Goal: Task Accomplishment & Management: Manage account settings

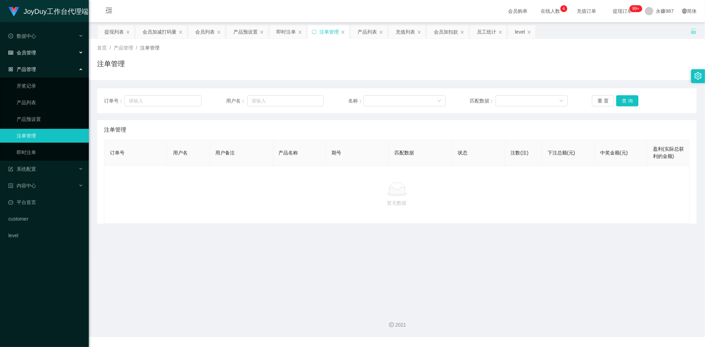
click at [27, 54] on div "会员管理" at bounding box center [44, 53] width 89 height 14
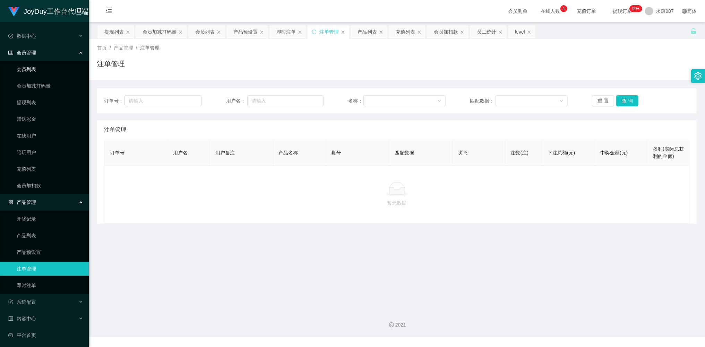
click at [33, 65] on link "会员列表" at bounding box center [50, 69] width 67 height 14
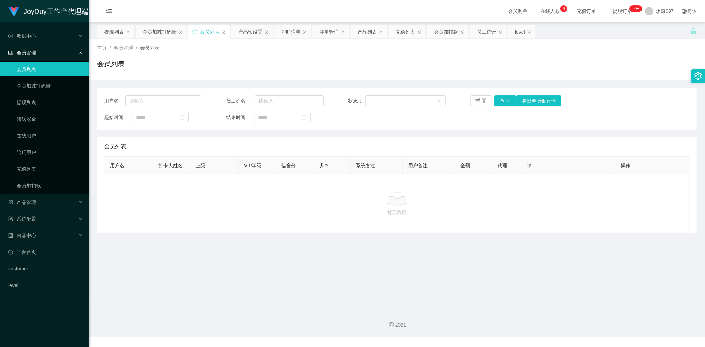
click at [171, 257] on main "关闭左侧 关闭右侧 关闭其它 刷新页面 提现列表 会员加减打码量 会员列表 产品预设置 即时注单 注单管理 产品列表 充值列表 会员加扣款 员工统计 leve…" at bounding box center [397, 163] width 616 height 283
click at [280, 64] on div "会员列表" at bounding box center [396, 67] width 599 height 16
click at [219, 68] on div "会员列表" at bounding box center [396, 67] width 599 height 16
click at [200, 244] on main "关闭左侧 关闭右侧 关闭其它 刷新页面 提现列表 会员加减打码量 会员列表 产品预设置 即时注单 注单管理 产品列表 充值列表 会员加扣款 员工统计 leve…" at bounding box center [397, 163] width 616 height 283
click at [368, 74] on div "会员列表" at bounding box center [396, 67] width 599 height 16
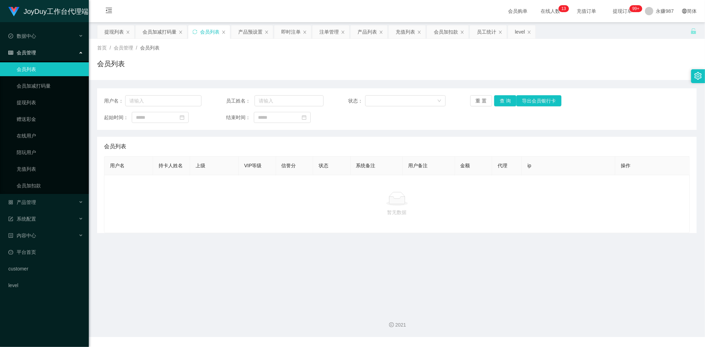
click at [34, 68] on link "会员列表" at bounding box center [50, 69] width 67 height 14
click at [40, 66] on link "会员列表" at bounding box center [50, 69] width 67 height 14
click at [482, 99] on button "重 置" at bounding box center [481, 100] width 22 height 11
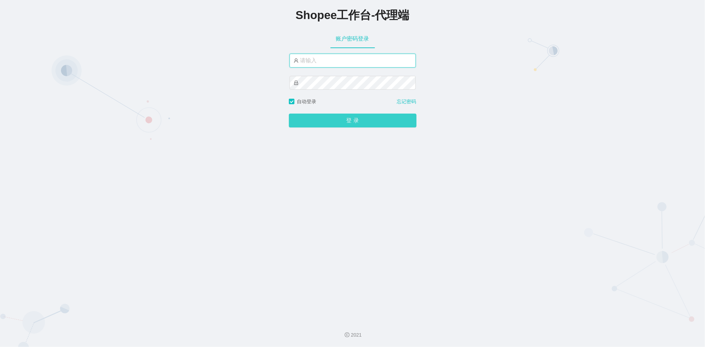
type input "永赚987"
click at [371, 126] on button "登 录" at bounding box center [353, 121] width 128 height 14
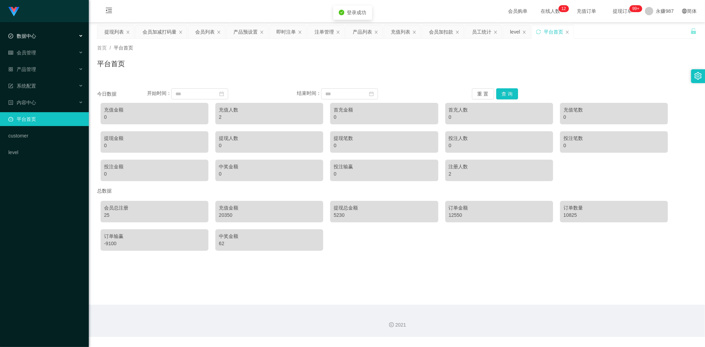
click at [29, 35] on span "数据中心" at bounding box center [22, 36] width 28 height 6
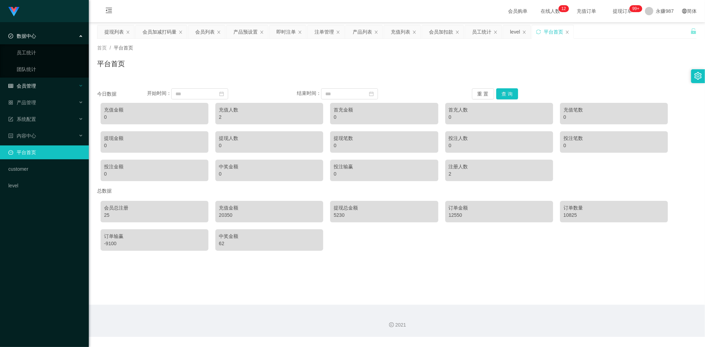
click at [39, 80] on div "会员管理" at bounding box center [44, 86] width 89 height 14
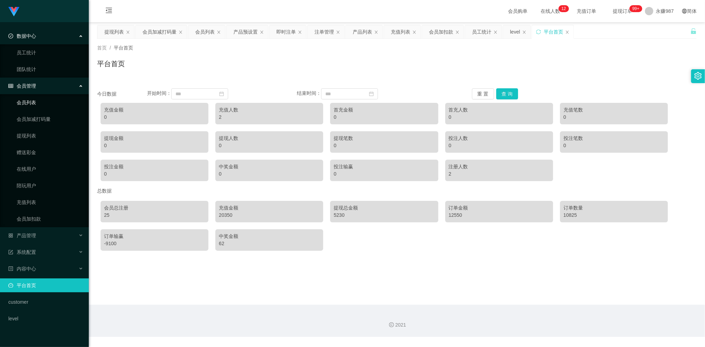
click at [39, 103] on link "会员列表" at bounding box center [50, 103] width 67 height 14
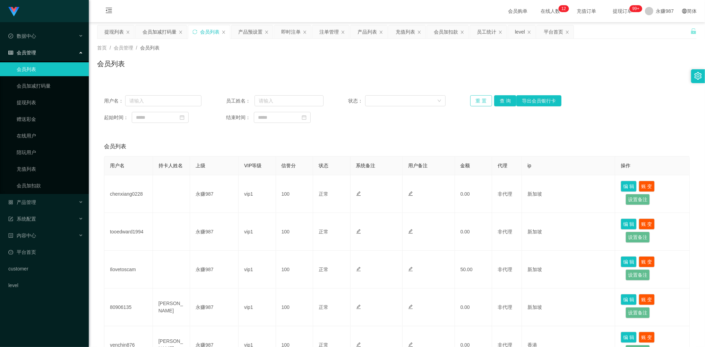
click at [480, 101] on button "重 置" at bounding box center [481, 100] width 22 height 11
click at [480, 101] on div "重 置 查 询 导出会员银行卡" at bounding box center [518, 100] width 97 height 11
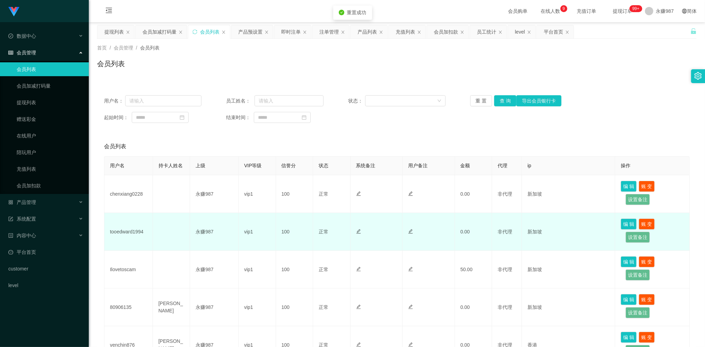
click at [126, 230] on td "tooedward1994" at bounding box center [128, 232] width 49 height 38
click at [178, 223] on td at bounding box center [171, 232] width 37 height 38
click at [130, 232] on td "tooedward1994" at bounding box center [128, 232] width 49 height 38
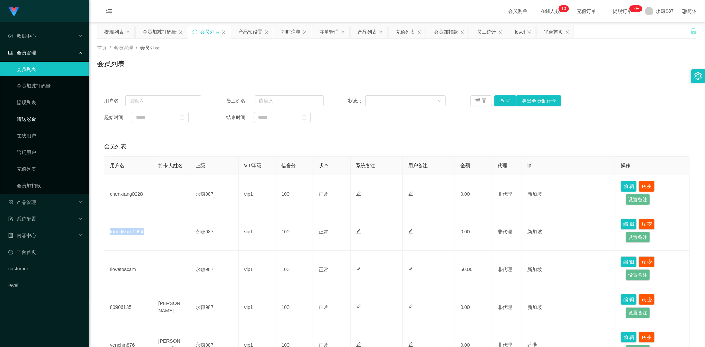
copy td "tooedward1994"
click at [502, 101] on button "查 询" at bounding box center [505, 100] width 22 height 11
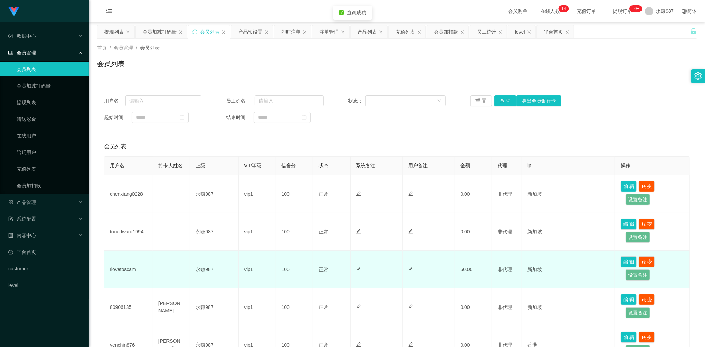
click at [145, 262] on td "Ilovetoscam" at bounding box center [128, 270] width 49 height 38
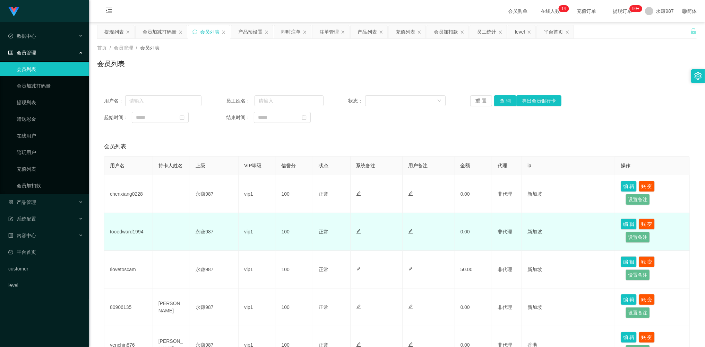
click at [132, 233] on td "tooedward1994" at bounding box center [128, 232] width 49 height 38
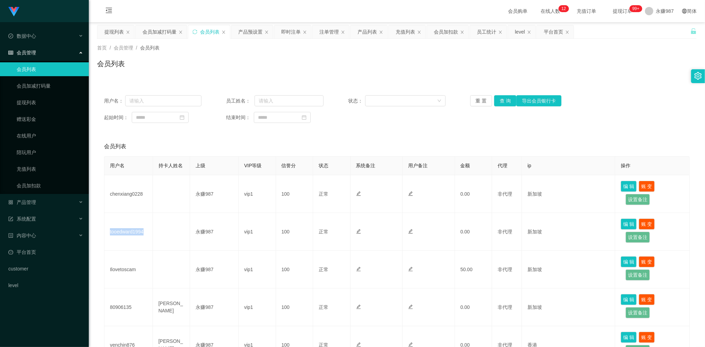
copy td "tooedward1994"
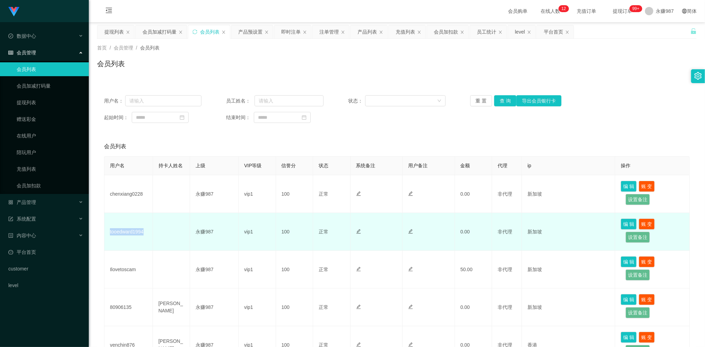
click at [139, 239] on td "tooedward1994" at bounding box center [128, 232] width 49 height 38
click at [138, 234] on td "tooedward1994" at bounding box center [128, 232] width 49 height 38
click at [138, 233] on td "tooedward1994" at bounding box center [128, 232] width 49 height 38
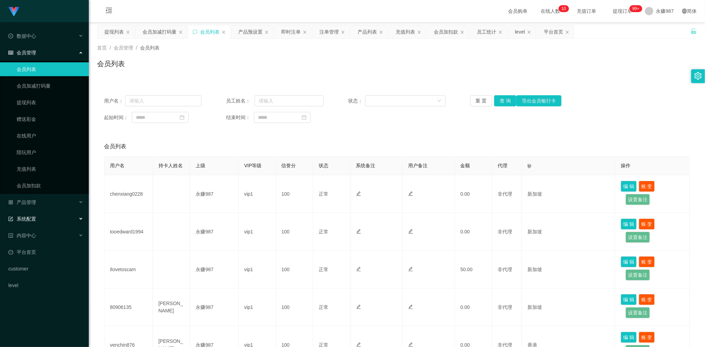
click at [35, 218] on span "系统配置" at bounding box center [22, 219] width 28 height 6
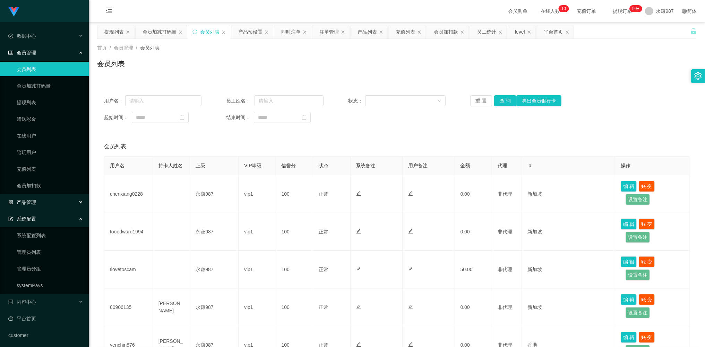
click at [35, 202] on span "产品管理" at bounding box center [22, 203] width 28 height 6
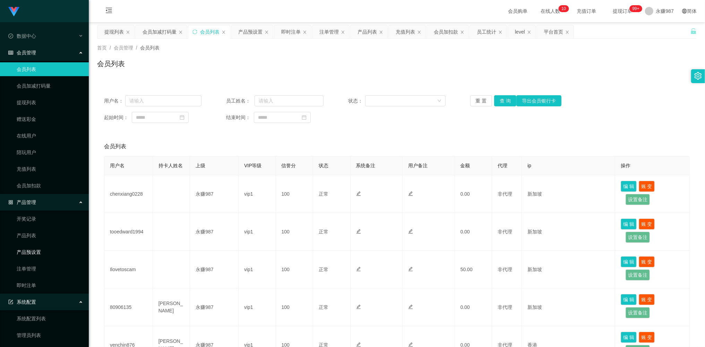
click at [38, 250] on link "产品预设置" at bounding box center [50, 252] width 67 height 14
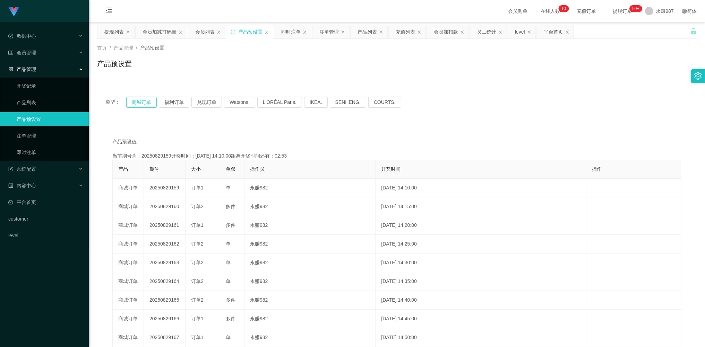
click at [147, 101] on button "商城订单" at bounding box center [141, 102] width 31 height 11
click at [37, 48] on div "会员管理" at bounding box center [44, 53] width 89 height 14
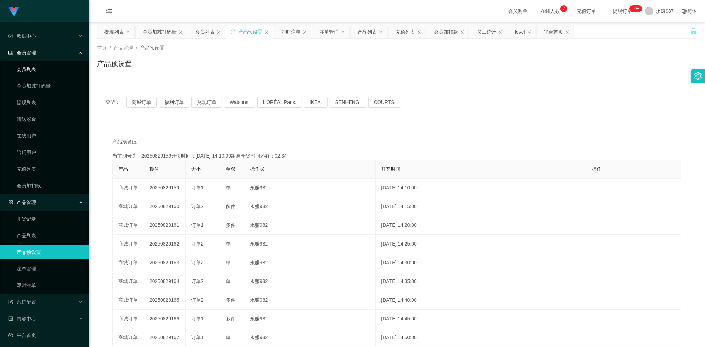
click at [36, 71] on link "会员列表" at bounding box center [50, 69] width 67 height 14
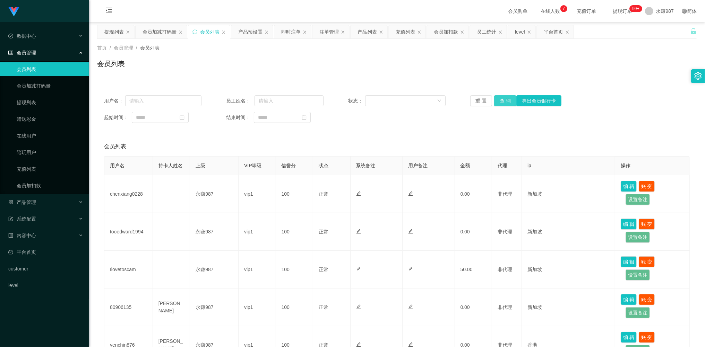
click at [506, 102] on button "查 询" at bounding box center [505, 100] width 22 height 11
click at [506, 102] on div "重 置 查 询 导出会员银行卡" at bounding box center [518, 100] width 97 height 11
click at [506, 102] on button "查 询" at bounding box center [505, 100] width 22 height 11
click at [484, 102] on button "重 置" at bounding box center [481, 100] width 22 height 11
click at [484, 102] on button "重 置" at bounding box center [485, 100] width 30 height 11
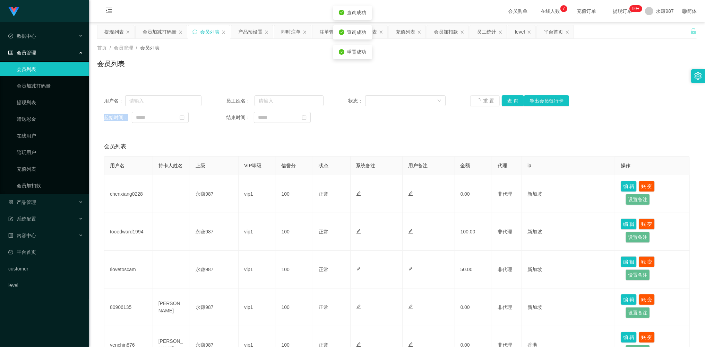
click at [483, 101] on div "重 置 查 询 导出会员银行卡" at bounding box center [518, 100] width 97 height 11
drag, startPoint x: 27, startPoint y: 69, endPoint x: 29, endPoint y: 55, distance: 13.4
click at [27, 69] on link "会员列表" at bounding box center [50, 69] width 67 height 14
click at [31, 46] on div "会员管理" at bounding box center [44, 53] width 89 height 14
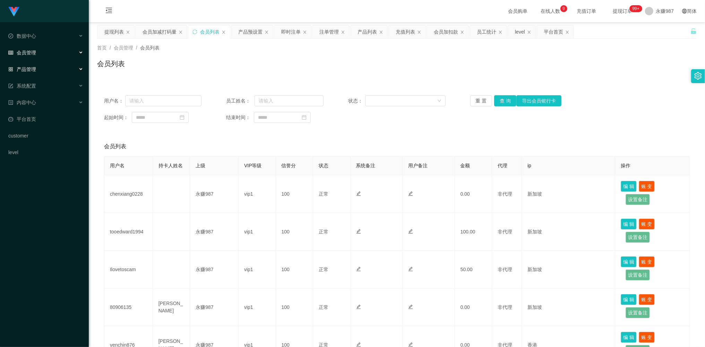
click at [32, 71] on div "产品管理" at bounding box center [44, 69] width 89 height 14
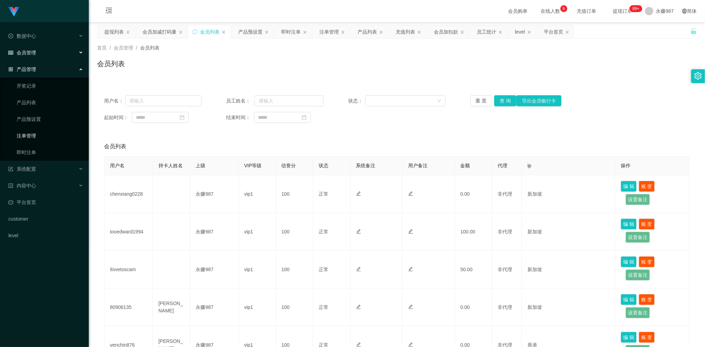
click at [36, 131] on link "注单管理" at bounding box center [50, 136] width 67 height 14
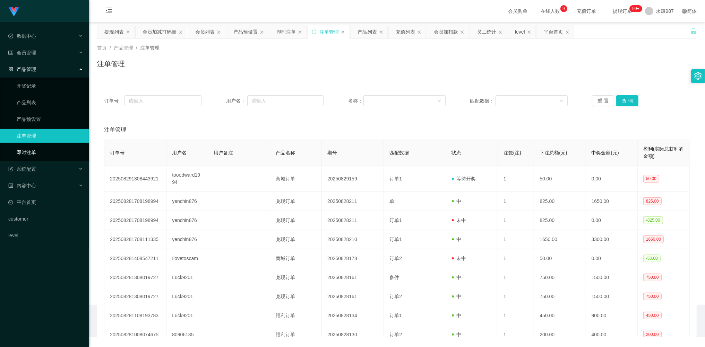
click at [31, 147] on link "即时注单" at bounding box center [50, 153] width 67 height 14
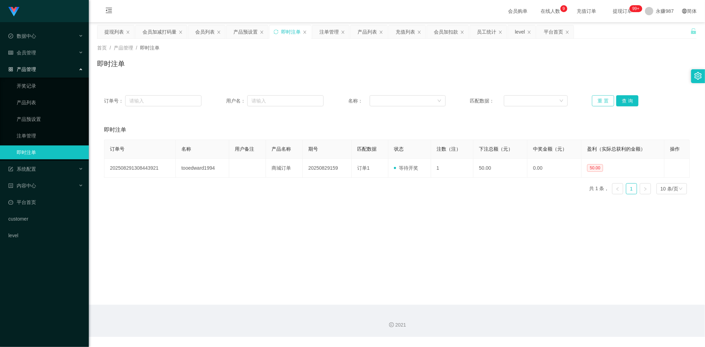
click at [603, 103] on button "重 置" at bounding box center [603, 100] width 22 height 11
click at [601, 101] on button "重 置" at bounding box center [603, 100] width 22 height 11
click at [33, 52] on span "会员管理" at bounding box center [22, 53] width 28 height 6
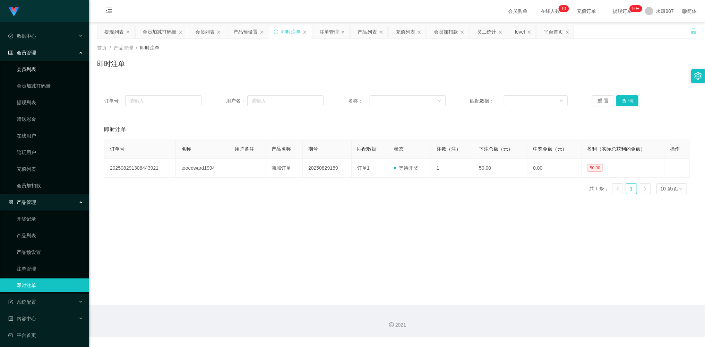
click at [32, 67] on link "会员列表" at bounding box center [50, 69] width 67 height 14
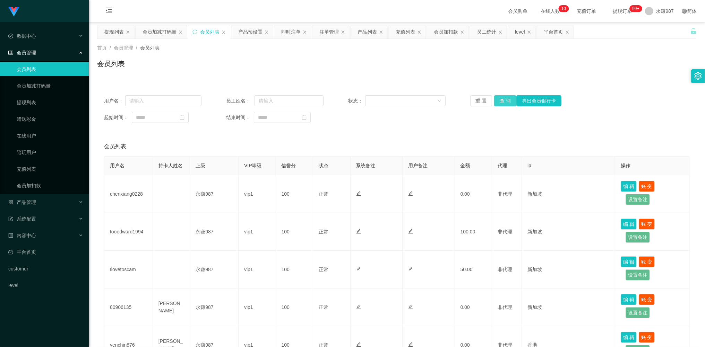
click at [503, 101] on button "查 询" at bounding box center [505, 100] width 22 height 11
click at [503, 101] on div "重 置 查 询 导出会员银行卡" at bounding box center [518, 100] width 97 height 11
click at [503, 101] on button "查 询" at bounding box center [505, 100] width 22 height 11
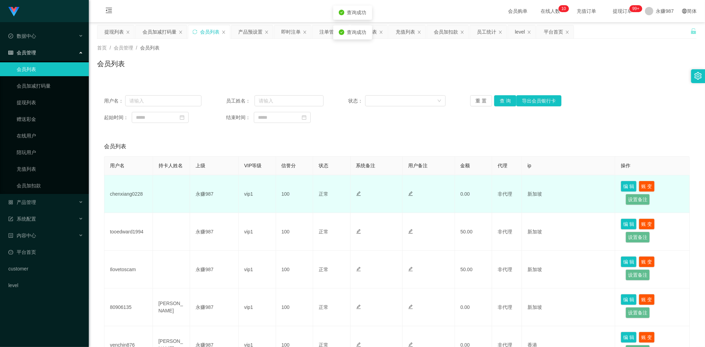
click at [128, 196] on td "chenxiang0228" at bounding box center [128, 194] width 49 height 38
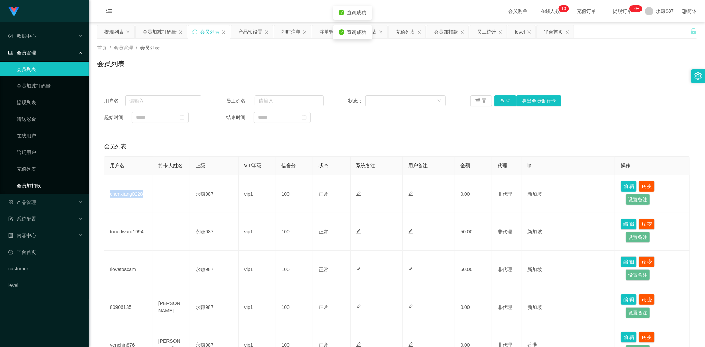
copy td "chenxiang0228"
click at [32, 53] on span "会员管理" at bounding box center [22, 53] width 28 height 6
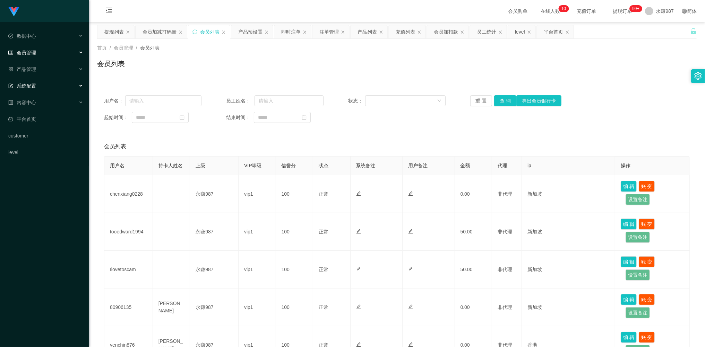
click at [34, 83] on span "系统配置" at bounding box center [22, 86] width 28 height 6
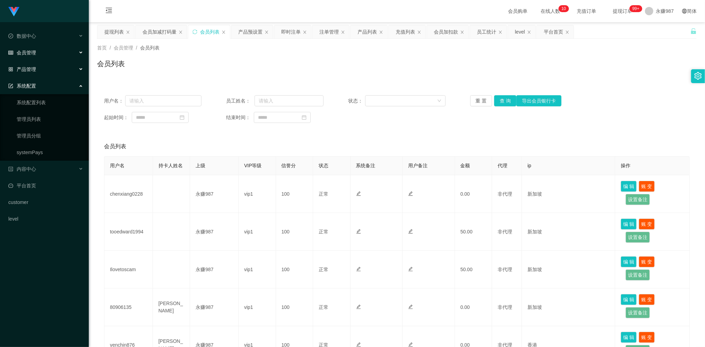
click at [29, 67] on span "产品管理" at bounding box center [22, 70] width 28 height 6
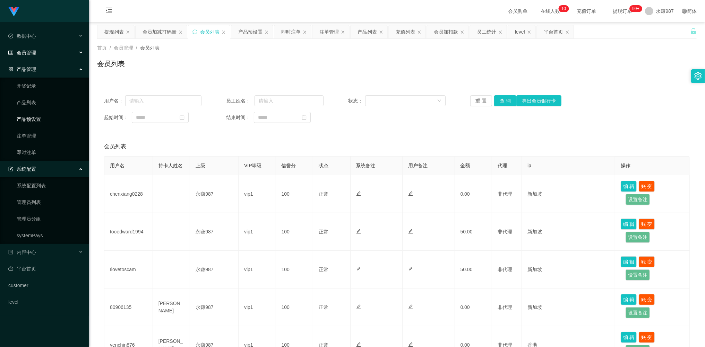
click at [40, 116] on link "产品预设置" at bounding box center [50, 119] width 67 height 14
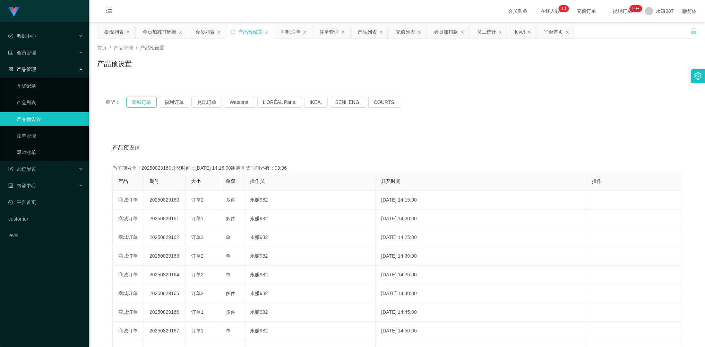
click at [138, 100] on button "商城订单" at bounding box center [141, 102] width 31 height 11
click at [38, 148] on link "即时注单" at bounding box center [50, 153] width 67 height 14
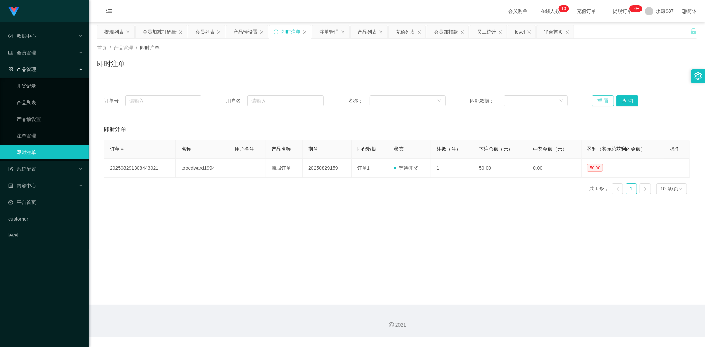
click at [597, 98] on button "重 置" at bounding box center [603, 100] width 22 height 11
click at [34, 53] on span "会员管理" at bounding box center [22, 53] width 28 height 6
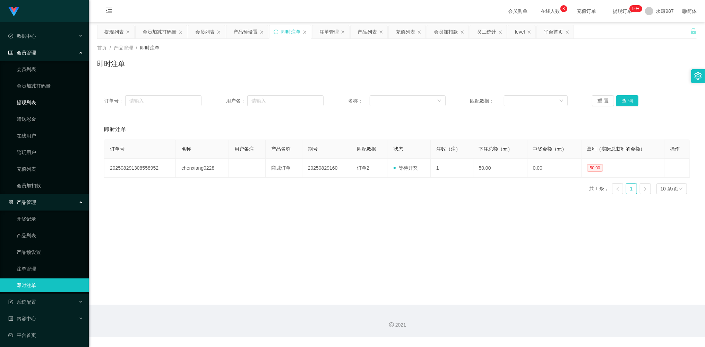
click at [32, 103] on link "提现列表" at bounding box center [50, 103] width 67 height 14
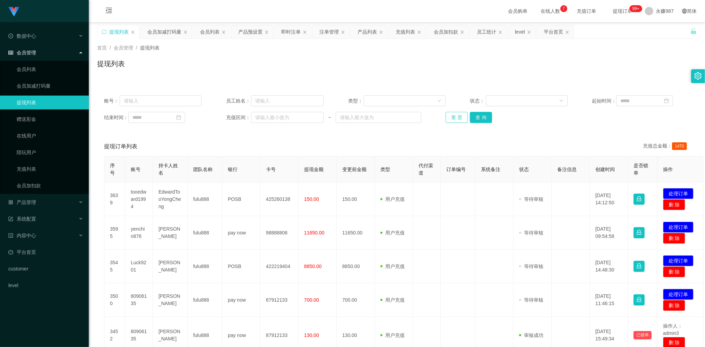
click at [464, 119] on button "重 置" at bounding box center [457, 117] width 22 height 11
click at [458, 118] on button "重 置" at bounding box center [457, 117] width 22 height 11
click at [458, 118] on div "重 置 查 询" at bounding box center [494, 117] width 97 height 11
click at [458, 118] on button "重 置" at bounding box center [457, 117] width 22 height 11
click at [458, 118] on div "重 置 查 询" at bounding box center [494, 117] width 97 height 11
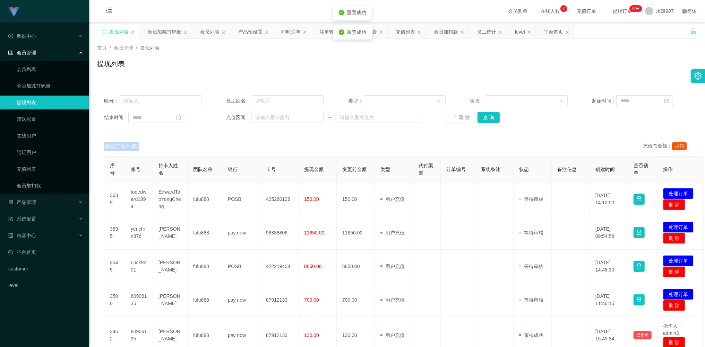
click at [458, 118] on div "重 置 查 询" at bounding box center [494, 117] width 97 height 11
click at [458, 118] on button "重 置" at bounding box center [457, 117] width 22 height 11
click at [458, 118] on div "重 置 查 询" at bounding box center [494, 117] width 97 height 11
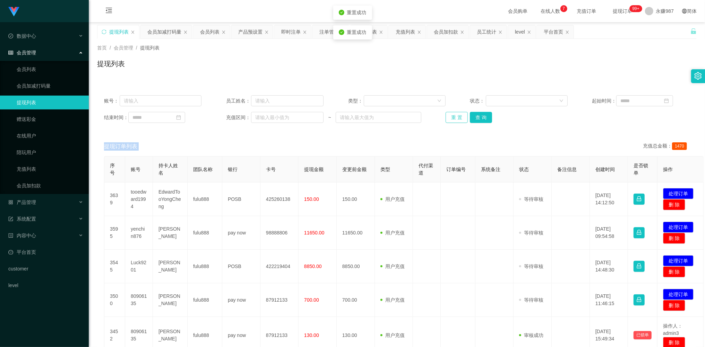
click at [458, 118] on button "重 置" at bounding box center [457, 117] width 22 height 11
click at [458, 118] on div "重 置 查 询" at bounding box center [494, 117] width 97 height 11
click at [458, 118] on button "重 置" at bounding box center [457, 117] width 22 height 11
click at [458, 118] on div "重 置 查 询" at bounding box center [494, 117] width 97 height 11
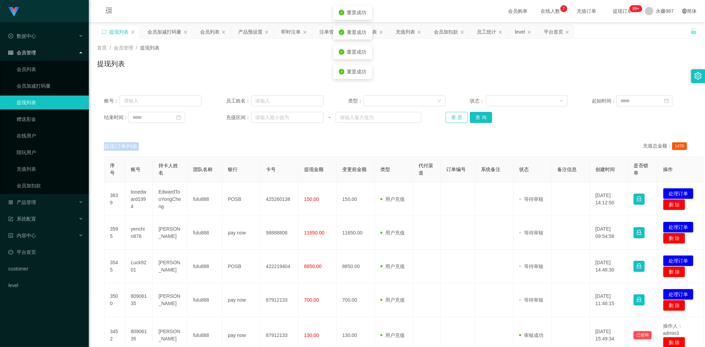
click at [458, 118] on button "重 置" at bounding box center [457, 117] width 22 height 11
click at [458, 118] on div "重 置 查 询" at bounding box center [494, 117] width 97 height 11
click at [458, 118] on button "重 置" at bounding box center [457, 117] width 22 height 11
click at [457, 113] on button "重 置" at bounding box center [457, 117] width 22 height 11
click at [457, 113] on div "重 置 查 询" at bounding box center [494, 117] width 97 height 11
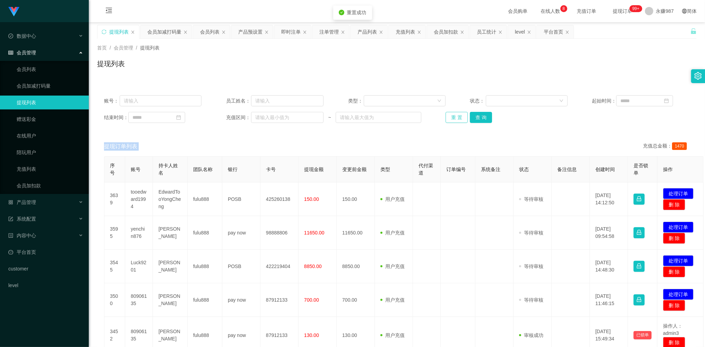
click at [457, 113] on button "重 置" at bounding box center [457, 117] width 22 height 11
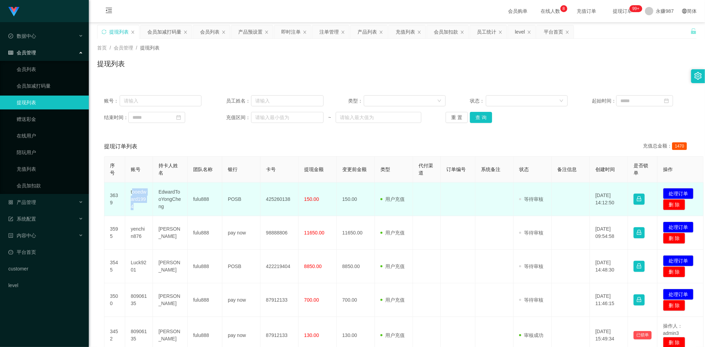
drag, startPoint x: 139, startPoint y: 207, endPoint x: 132, endPoint y: 193, distance: 15.7
click at [132, 193] on td "tooedward1994" at bounding box center [139, 200] width 28 height 34
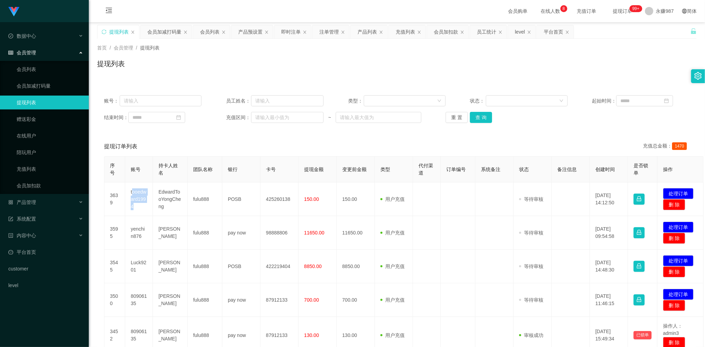
copy td "ooedward1994"
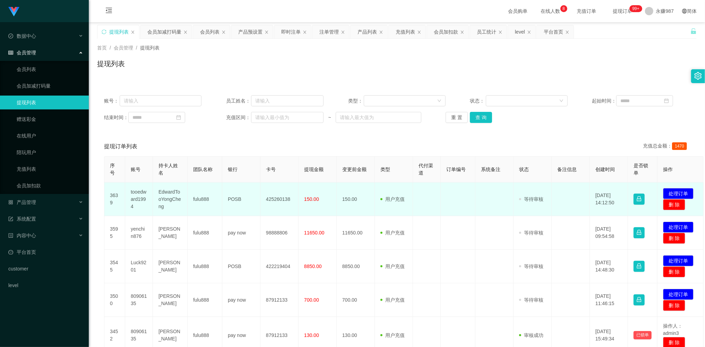
click at [130, 196] on td "tooedward1994" at bounding box center [139, 200] width 28 height 34
click at [135, 196] on td "tooedward1994" at bounding box center [139, 200] width 28 height 34
drag, startPoint x: 135, startPoint y: 196, endPoint x: 139, endPoint y: 197, distance: 4.8
click at [139, 197] on td "tooedward1994" at bounding box center [139, 200] width 28 height 34
drag, startPoint x: 137, startPoint y: 209, endPoint x: 122, endPoint y: 192, distance: 22.8
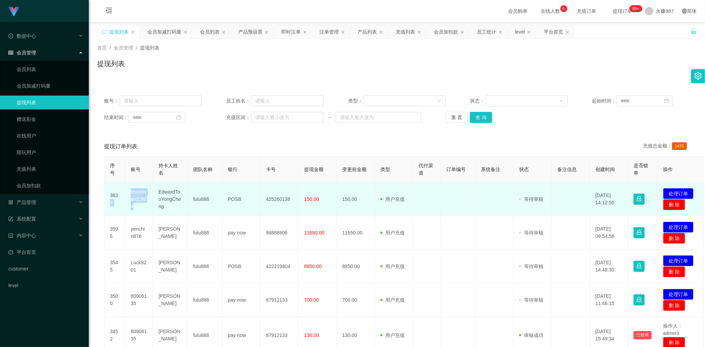
click at [122, 192] on tr "3639 tooedward1994 EdwardTooYongCheng fulu888 POSB 425260138 150.00 150.00 用户充值…" at bounding box center [403, 200] width 599 height 34
click at [135, 191] on td "tooedward1994" at bounding box center [139, 200] width 28 height 34
drag, startPoint x: 131, startPoint y: 189, endPoint x: 141, endPoint y: 207, distance: 21.0
click at [141, 207] on td "tooedward1994" at bounding box center [139, 200] width 28 height 34
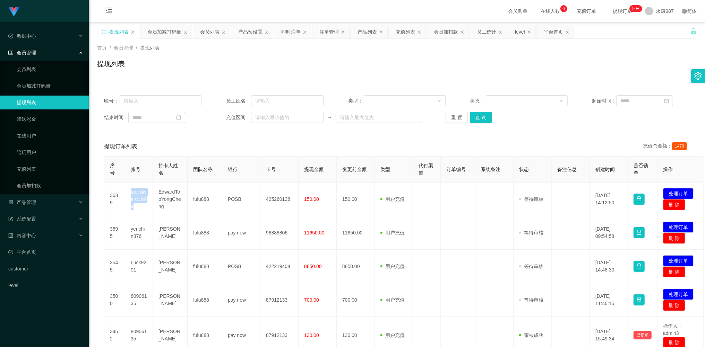
copy td "tooedward1994"
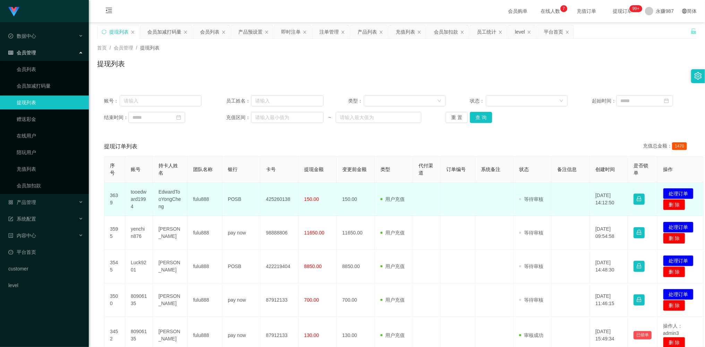
click at [165, 206] on td "EdwardTooYongCheng" at bounding box center [170, 200] width 35 height 34
click at [167, 204] on td "EdwardTooYongCheng" at bounding box center [170, 200] width 35 height 34
drag, startPoint x: 165, startPoint y: 208, endPoint x: 154, endPoint y: 193, distance: 18.9
click at [154, 193] on td "EdwardTooYongCheng" at bounding box center [170, 200] width 35 height 34
copy td "EdwardTooYongCheng"
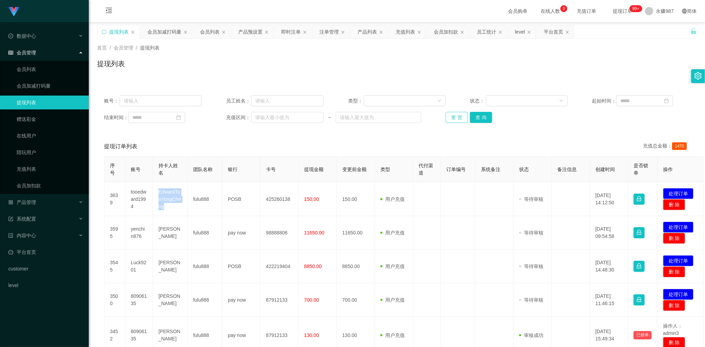
click at [457, 117] on button "重 置" at bounding box center [457, 117] width 22 height 11
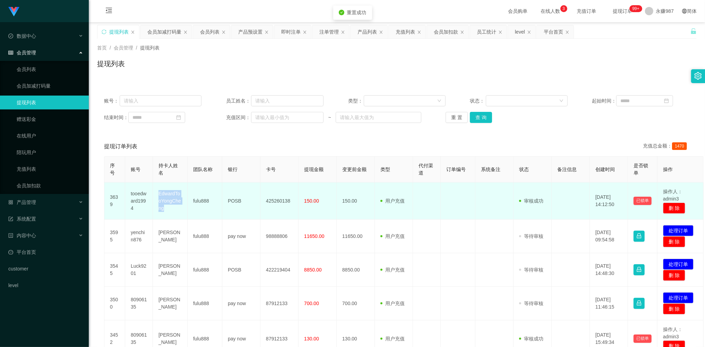
click at [156, 216] on td "EdwardTooYongCheng" at bounding box center [170, 201] width 35 height 37
click at [182, 214] on td "EdwardTooYongCheng" at bounding box center [170, 201] width 35 height 37
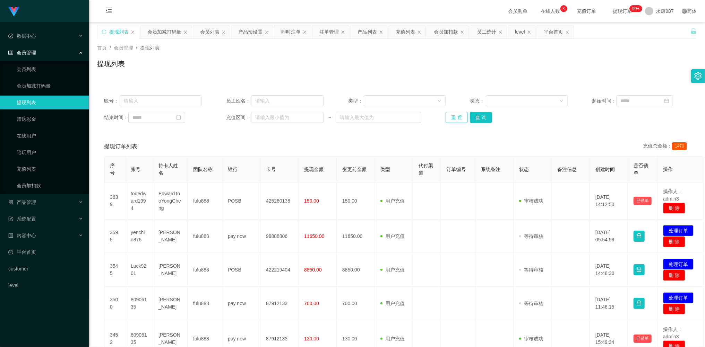
click at [452, 117] on button "重 置" at bounding box center [457, 117] width 22 height 11
click at [451, 116] on button "重 置" at bounding box center [457, 117] width 22 height 11
click at [451, 116] on div "重 置 查 询" at bounding box center [494, 117] width 97 height 11
click at [451, 116] on button "重 置" at bounding box center [457, 117] width 22 height 11
click at [456, 121] on button "重 置" at bounding box center [457, 117] width 22 height 11
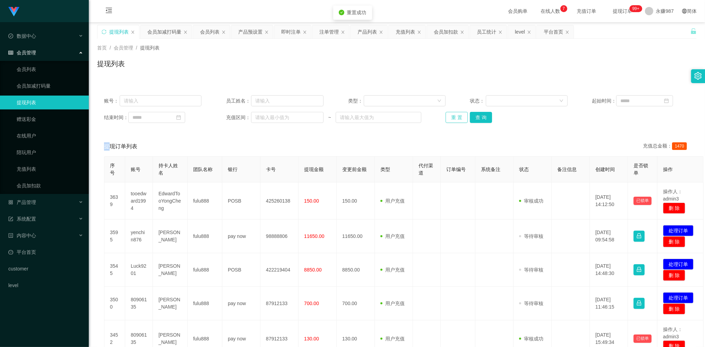
click at [456, 121] on button "重 置" at bounding box center [457, 117] width 22 height 11
click at [456, 121] on div "重 置 查 询" at bounding box center [494, 117] width 97 height 11
click at [456, 121] on button "重 置" at bounding box center [457, 117] width 22 height 11
click at [456, 120] on div "重 置 查 询" at bounding box center [494, 117] width 97 height 11
click at [456, 120] on button "重 置" at bounding box center [457, 117] width 22 height 11
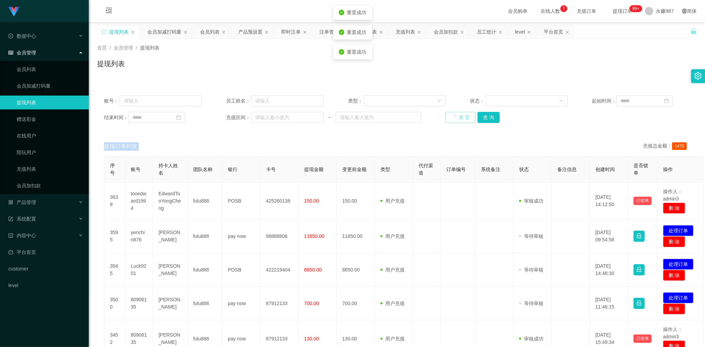
click at [456, 120] on div "重 置 查 询" at bounding box center [494, 117] width 97 height 11
click at [456, 120] on button "重 置" at bounding box center [457, 117] width 22 height 11
click at [456, 120] on div "重 置 查 询" at bounding box center [494, 117] width 97 height 11
click at [456, 120] on button "重 置" at bounding box center [457, 117] width 22 height 11
click at [456, 120] on div "重 置 查 询" at bounding box center [494, 117] width 97 height 11
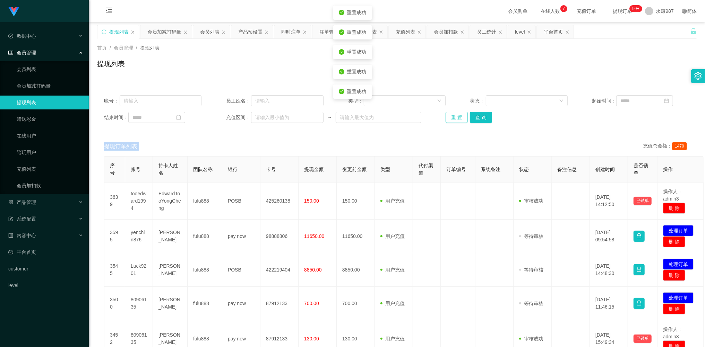
click at [456, 120] on button "重 置" at bounding box center [457, 117] width 22 height 11
click at [456, 120] on div "重 置 查 询" at bounding box center [494, 117] width 97 height 11
click at [456, 120] on button "重 置" at bounding box center [457, 117] width 22 height 11
click at [456, 120] on button "重 置" at bounding box center [461, 117] width 30 height 11
click at [456, 120] on button "重 置" at bounding box center [457, 117] width 22 height 11
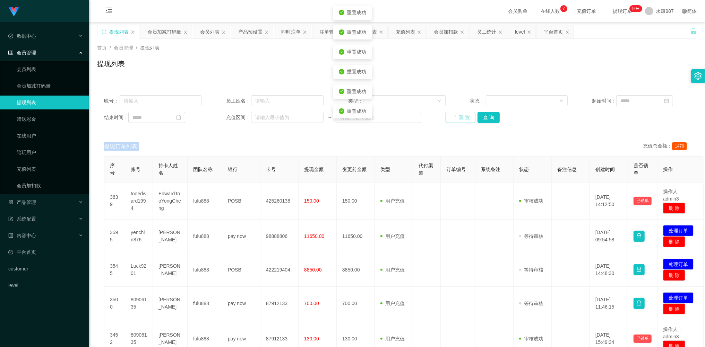
click at [456, 120] on button "重 置" at bounding box center [461, 117] width 30 height 11
click at [456, 120] on button "重 置" at bounding box center [457, 117] width 22 height 11
click at [456, 120] on div "重 置 查 询" at bounding box center [494, 117] width 97 height 11
click at [456, 120] on button "重 置" at bounding box center [457, 117] width 22 height 11
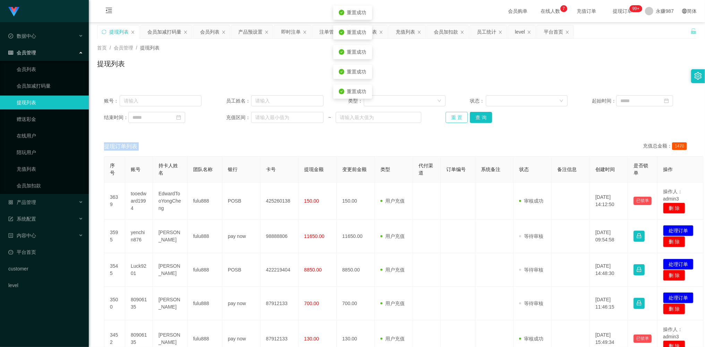
click at [456, 120] on button "重 置" at bounding box center [457, 117] width 22 height 11
click at [456, 120] on div "重 置 查 询" at bounding box center [494, 117] width 97 height 11
click at [456, 120] on button "重 置" at bounding box center [457, 117] width 22 height 11
click at [456, 120] on div "重 置 查 询" at bounding box center [494, 117] width 97 height 11
click at [456, 120] on button "重 置" at bounding box center [457, 117] width 22 height 11
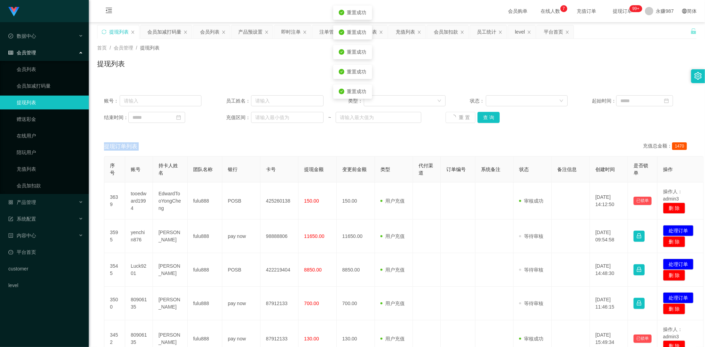
click at [456, 120] on div "重 置 查 询" at bounding box center [494, 117] width 97 height 11
click at [456, 120] on button "重 置" at bounding box center [457, 117] width 22 height 11
click at [456, 120] on div "重 置 查 询" at bounding box center [494, 117] width 97 height 11
click at [456, 120] on button "重 置" at bounding box center [457, 117] width 22 height 11
click at [456, 120] on div "重 置 查 询" at bounding box center [494, 117] width 97 height 11
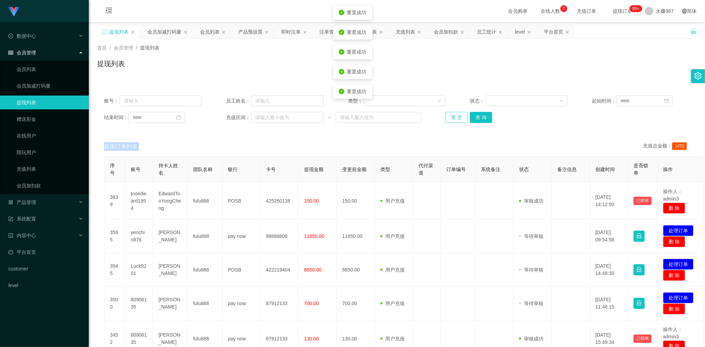
click at [456, 120] on button "重 置" at bounding box center [457, 117] width 22 height 11
click at [455, 118] on button "重 置" at bounding box center [457, 117] width 22 height 11
click at [455, 118] on button "重 置" at bounding box center [461, 117] width 30 height 11
click at [455, 118] on div "重 置 查 询" at bounding box center [494, 117] width 97 height 11
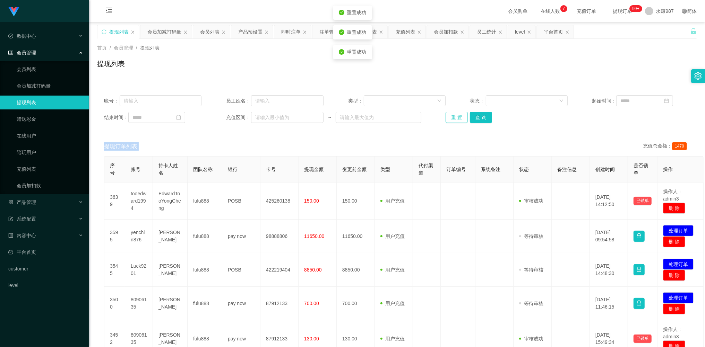
click at [455, 118] on button "重 置" at bounding box center [457, 117] width 22 height 11
click at [455, 118] on div "重 置 查 询" at bounding box center [494, 117] width 97 height 11
click at [455, 118] on button "重 置" at bounding box center [457, 117] width 22 height 11
click at [455, 118] on div "重 置 查 询" at bounding box center [494, 117] width 97 height 11
click at [455, 118] on button "重 置" at bounding box center [457, 117] width 22 height 11
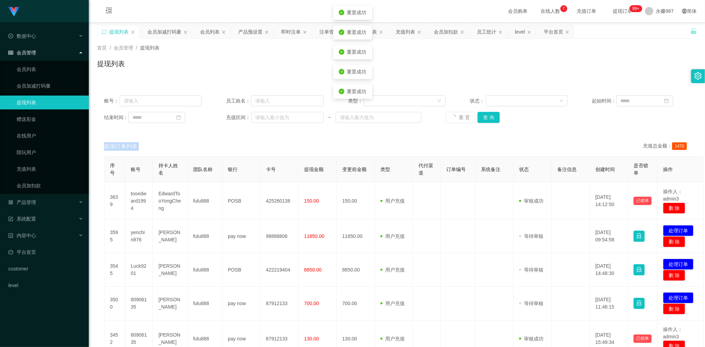
click at [455, 118] on div "重 置 查 询" at bounding box center [494, 117] width 97 height 11
click at [455, 118] on button "重 置" at bounding box center [457, 117] width 22 height 11
click at [455, 118] on div "重 置 查 询" at bounding box center [494, 117] width 97 height 11
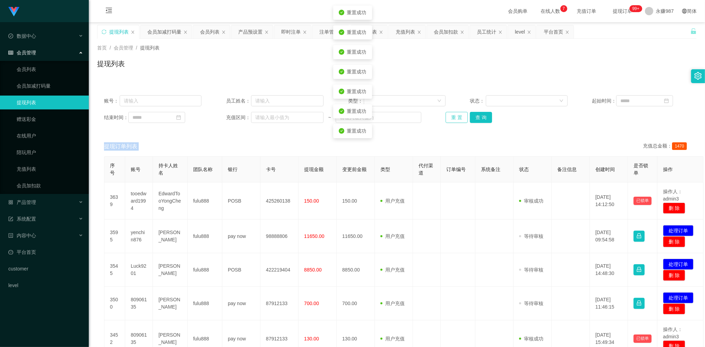
click at [455, 118] on button "重 置" at bounding box center [457, 117] width 22 height 11
click at [455, 118] on div "重 置 查 询" at bounding box center [494, 117] width 97 height 11
click at [455, 118] on button "重 置" at bounding box center [457, 117] width 22 height 11
click at [455, 118] on div "重 置 查 询" at bounding box center [494, 117] width 97 height 11
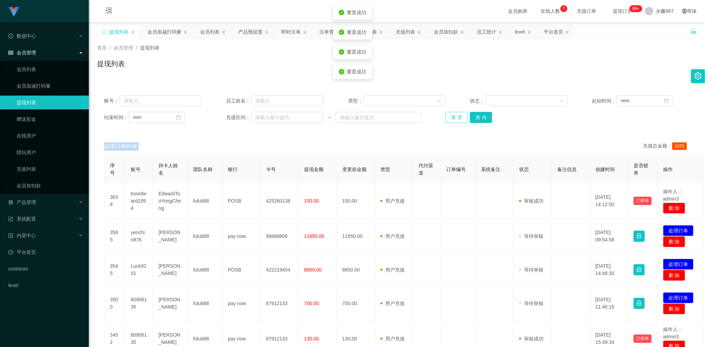
click at [455, 118] on button "重 置" at bounding box center [457, 117] width 22 height 11
click at [448, 115] on button "重 置" at bounding box center [457, 117] width 22 height 11
click at [449, 116] on button "重 置" at bounding box center [457, 117] width 22 height 11
click at [449, 116] on div "重 置 查 询" at bounding box center [494, 117] width 97 height 11
click at [449, 116] on button "重 置" at bounding box center [457, 117] width 22 height 11
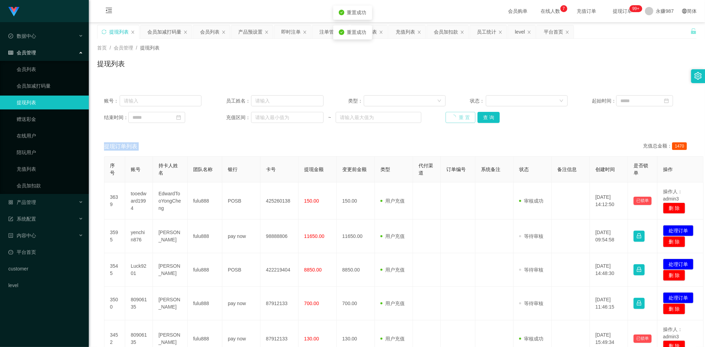
click at [449, 116] on div "重 置 查 询" at bounding box center [494, 117] width 97 height 11
click at [457, 116] on button "重 置" at bounding box center [457, 117] width 22 height 11
click at [456, 116] on button "重 置" at bounding box center [457, 117] width 22 height 11
click at [456, 116] on div "重 置 查 询" at bounding box center [494, 117] width 97 height 11
click at [456, 116] on button "重 置" at bounding box center [457, 117] width 22 height 11
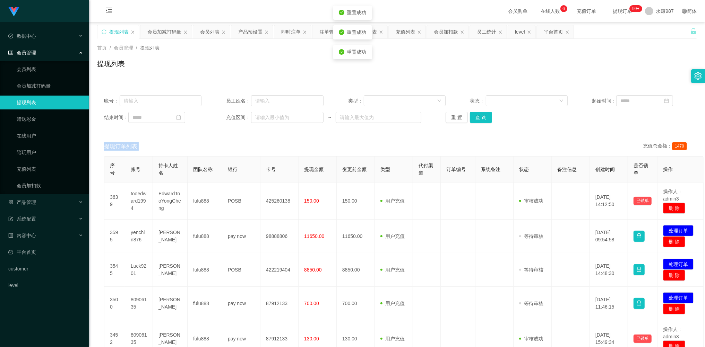
click at [455, 115] on div "重 置 查 询" at bounding box center [494, 117] width 97 height 11
click at [455, 115] on button "重 置" at bounding box center [457, 117] width 22 height 11
click at [455, 115] on div "重 置 查 询" at bounding box center [494, 117] width 97 height 11
click at [455, 115] on button "重 置" at bounding box center [457, 117] width 22 height 11
click at [455, 115] on div "重 置 查 询" at bounding box center [494, 117] width 97 height 11
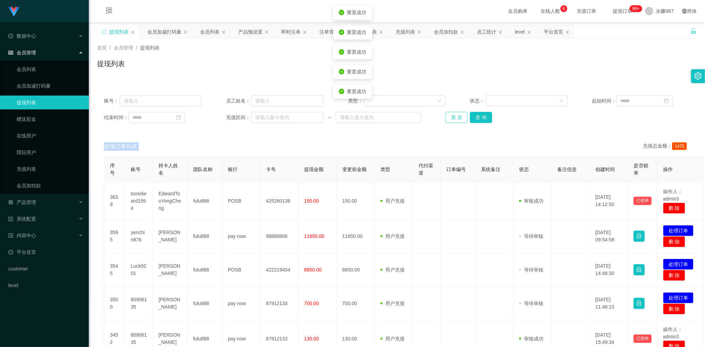
click at [455, 115] on button "重 置" at bounding box center [457, 117] width 22 height 11
click at [455, 115] on div "重 置 查 询" at bounding box center [494, 117] width 97 height 11
click at [455, 115] on button "重 置" at bounding box center [457, 117] width 22 height 11
click at [455, 115] on div "重 置 查 询" at bounding box center [494, 117] width 97 height 11
click at [455, 115] on button "重 置" at bounding box center [457, 117] width 22 height 11
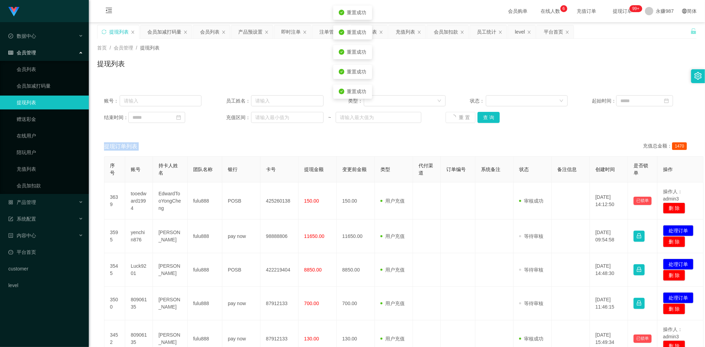
click at [455, 115] on div "重 置 查 询" at bounding box center [494, 117] width 97 height 11
click at [455, 115] on button "重 置" at bounding box center [457, 117] width 22 height 11
click at [455, 115] on div "重 置 查 询" at bounding box center [494, 117] width 97 height 11
click at [455, 115] on button "重 置" at bounding box center [457, 117] width 22 height 11
click at [455, 115] on div "重 置 查 询" at bounding box center [494, 117] width 97 height 11
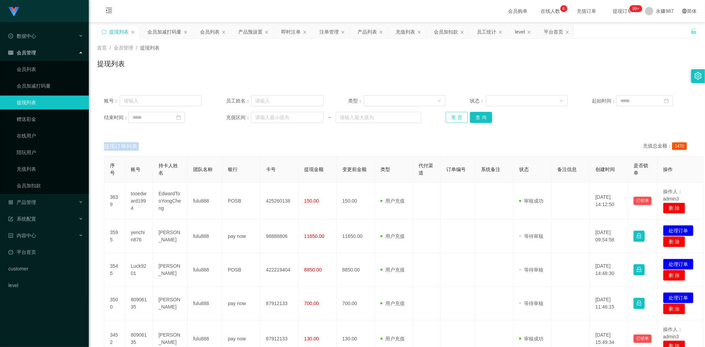
click at [458, 114] on button "重 置" at bounding box center [457, 117] width 22 height 11
click at [458, 116] on button "重 置" at bounding box center [457, 117] width 22 height 11
click at [458, 116] on div "重 置 查 询" at bounding box center [494, 117] width 97 height 11
click at [458, 116] on button "重 置" at bounding box center [457, 117] width 22 height 11
click at [458, 116] on div "重 置 查 询" at bounding box center [494, 117] width 97 height 11
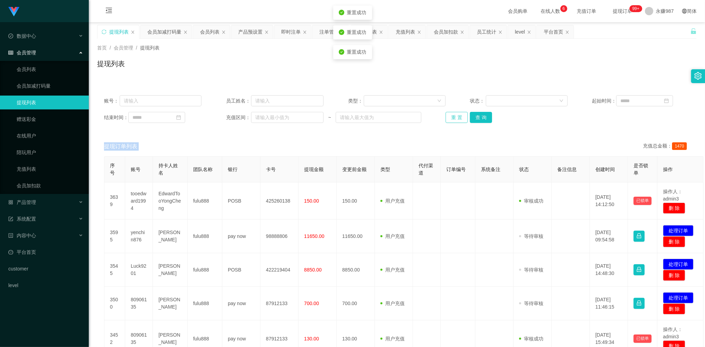
click at [458, 116] on button "重 置" at bounding box center [457, 117] width 22 height 11
click at [458, 116] on div "重 置 查 询" at bounding box center [494, 117] width 97 height 11
click at [458, 116] on button "重 置" at bounding box center [457, 117] width 22 height 11
click at [458, 116] on div "重 置 查 询" at bounding box center [494, 117] width 97 height 11
click at [458, 116] on button "重 置" at bounding box center [457, 117] width 22 height 11
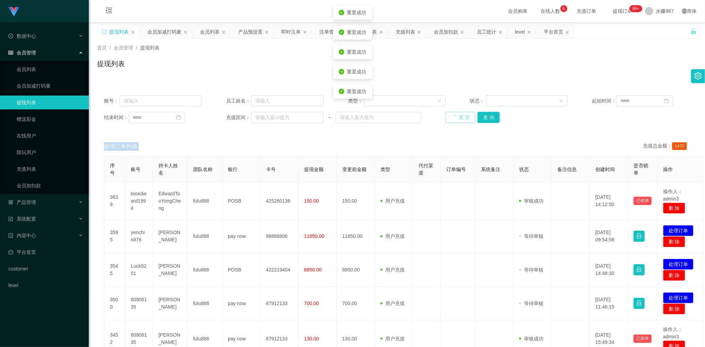
click at [457, 116] on div "重 置 查 询" at bounding box center [494, 117] width 97 height 11
click at [457, 116] on button "重 置" at bounding box center [457, 117] width 22 height 11
click at [457, 116] on div "重 置 查 询" at bounding box center [494, 117] width 97 height 11
click at [457, 116] on button "重 置" at bounding box center [457, 117] width 22 height 11
click at [457, 116] on div "重 置 查 询" at bounding box center [494, 117] width 97 height 11
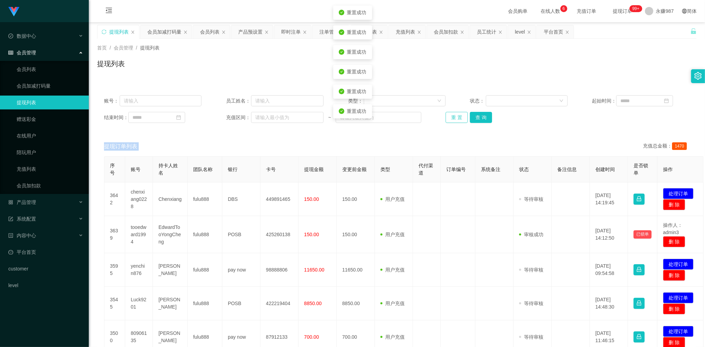
click at [456, 116] on button "重 置" at bounding box center [457, 117] width 22 height 11
click at [456, 116] on div "重 置 查 询" at bounding box center [494, 117] width 97 height 11
click at [456, 116] on button "重 置" at bounding box center [457, 117] width 22 height 11
click at [456, 116] on div "重 置 查 询" at bounding box center [494, 117] width 97 height 11
click at [456, 116] on button "重 置" at bounding box center [457, 117] width 22 height 11
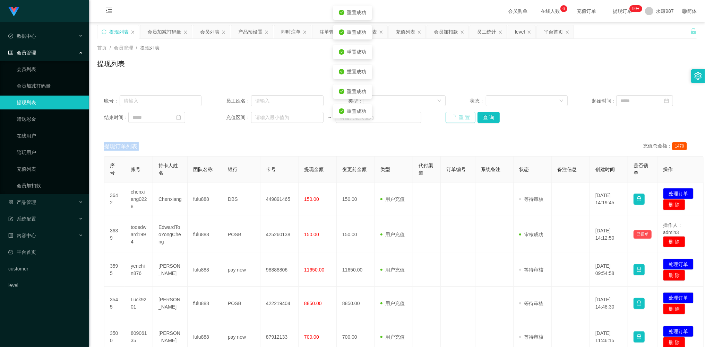
click at [456, 116] on div "重 置 查 询" at bounding box center [494, 117] width 97 height 11
click at [456, 116] on button "重 置" at bounding box center [457, 117] width 22 height 11
click at [456, 116] on div "重 置 查 询" at bounding box center [494, 117] width 97 height 11
click at [456, 116] on button "重 置" at bounding box center [457, 117] width 22 height 11
click at [456, 116] on div "重 置 查 询" at bounding box center [494, 117] width 97 height 11
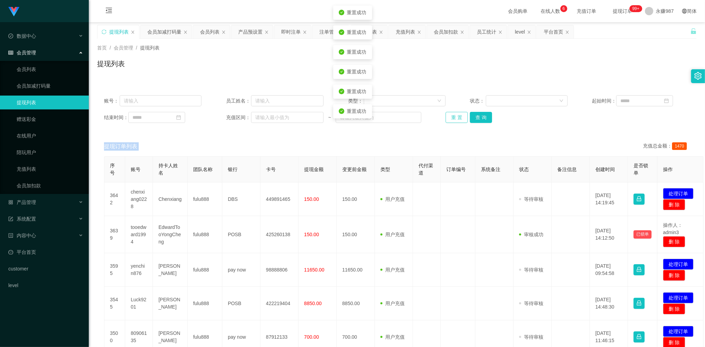
click at [456, 116] on button "重 置" at bounding box center [457, 117] width 22 height 11
click at [456, 116] on div "重 置 查 询" at bounding box center [494, 117] width 97 height 11
click at [456, 116] on button "重 置" at bounding box center [457, 117] width 22 height 11
click at [456, 116] on div "重 置 查 询" at bounding box center [494, 117] width 97 height 11
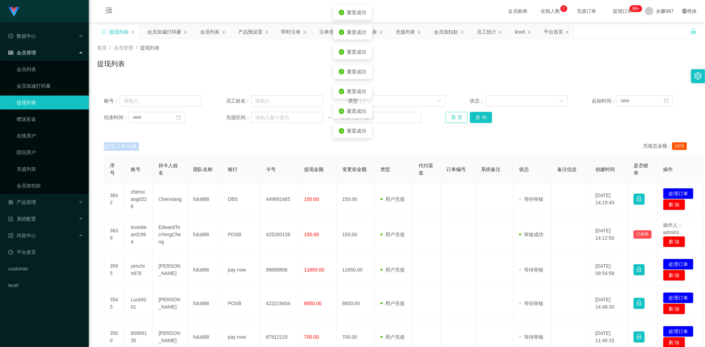
click at [456, 116] on button "重 置" at bounding box center [457, 117] width 22 height 11
click at [456, 116] on div "重 置 查 询" at bounding box center [494, 117] width 97 height 11
click at [456, 116] on button "重 置" at bounding box center [457, 117] width 22 height 11
click at [456, 116] on div "重 置 查 询" at bounding box center [494, 117] width 97 height 11
click at [456, 116] on button "重 置" at bounding box center [457, 117] width 22 height 11
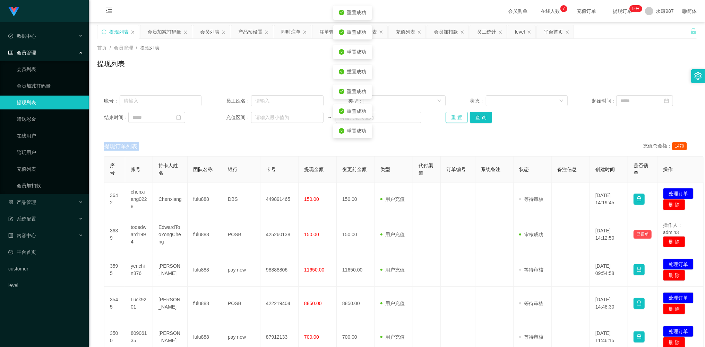
click at [456, 116] on div "重 置 查 询" at bounding box center [494, 117] width 97 height 11
click at [456, 116] on button "重 置" at bounding box center [457, 117] width 22 height 11
click at [456, 116] on div "重 置 查 询" at bounding box center [494, 117] width 97 height 11
click at [456, 116] on button "重 置" at bounding box center [457, 117] width 22 height 11
click at [455, 116] on button "重 置" at bounding box center [457, 117] width 22 height 11
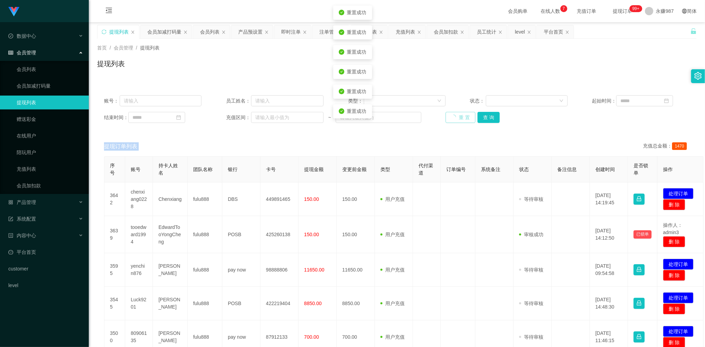
click at [455, 116] on button "重 置" at bounding box center [461, 117] width 30 height 11
click at [455, 116] on div "重 置 查 询" at bounding box center [494, 117] width 97 height 11
click at [455, 116] on button "重 置" at bounding box center [457, 117] width 22 height 11
click at [455, 116] on div "重 置 查 询" at bounding box center [494, 117] width 97 height 11
click at [455, 116] on button "重 置" at bounding box center [457, 117] width 22 height 11
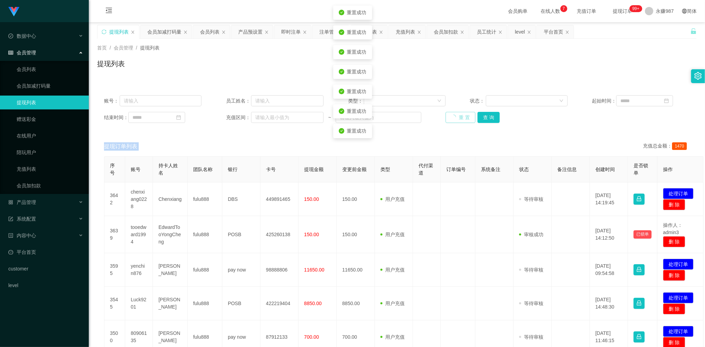
click at [455, 116] on div "重 置 查 询" at bounding box center [494, 117] width 97 height 11
click at [455, 116] on button "重 置" at bounding box center [457, 117] width 22 height 11
click at [455, 116] on div "重 置 查 询" at bounding box center [494, 117] width 97 height 11
click at [455, 116] on button "重 置" at bounding box center [457, 117] width 22 height 11
click at [455, 116] on div "重 置 查 询" at bounding box center [494, 117] width 97 height 11
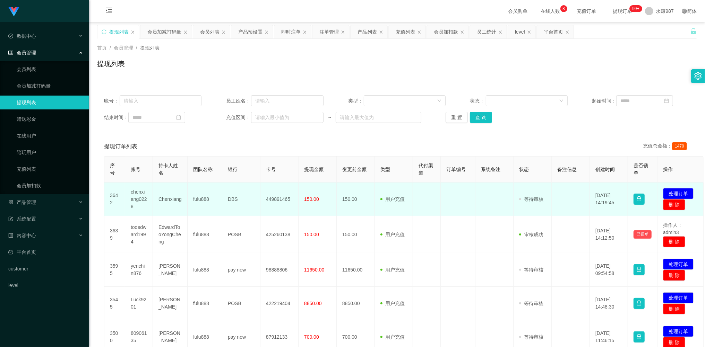
click at [138, 200] on td "chenxiang0228" at bounding box center [139, 200] width 28 height 34
drag, startPoint x: 138, startPoint y: 200, endPoint x: 142, endPoint y: 199, distance: 4.4
click at [138, 200] on td "chenxiang0228" at bounding box center [139, 200] width 28 height 34
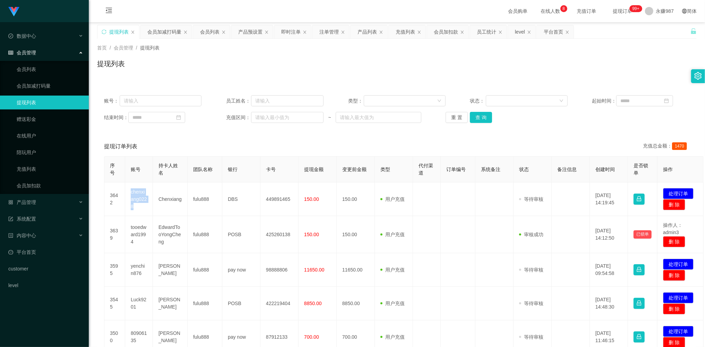
copy td "chenxiang0228"
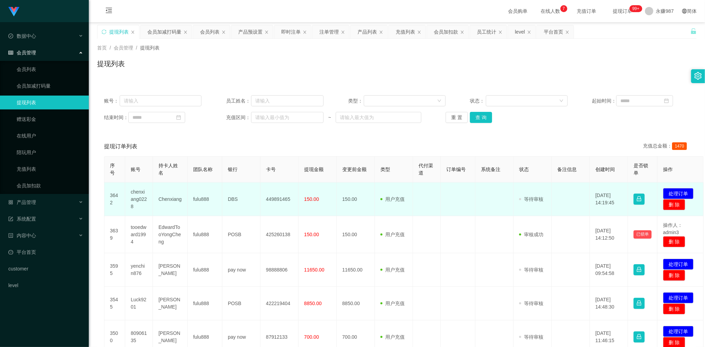
drag, startPoint x: 174, startPoint y: 195, endPoint x: 170, endPoint y: 195, distance: 4.2
click at [174, 195] on td "Chenxiang" at bounding box center [170, 200] width 35 height 34
click at [137, 202] on td "chenxiang0228" at bounding box center [139, 200] width 28 height 34
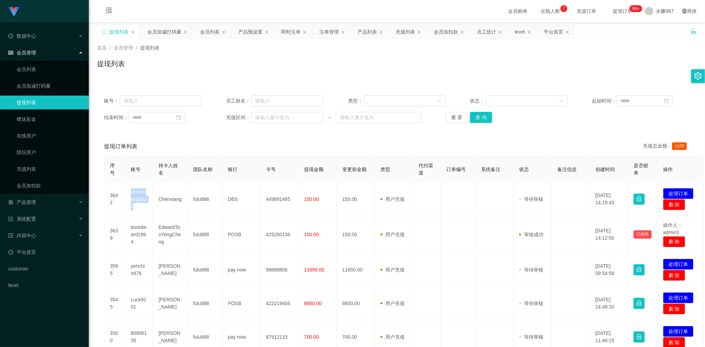
copy td "chenxiang0228"
click at [458, 118] on button "重 置" at bounding box center [457, 117] width 22 height 11
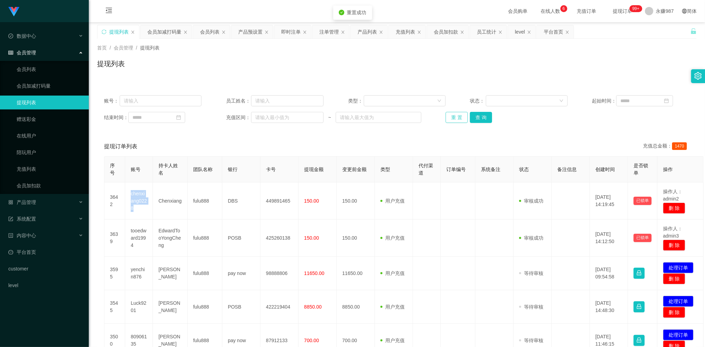
click at [455, 118] on button "重 置" at bounding box center [457, 117] width 22 height 11
